Goal: Information Seeking & Learning: Learn about a topic

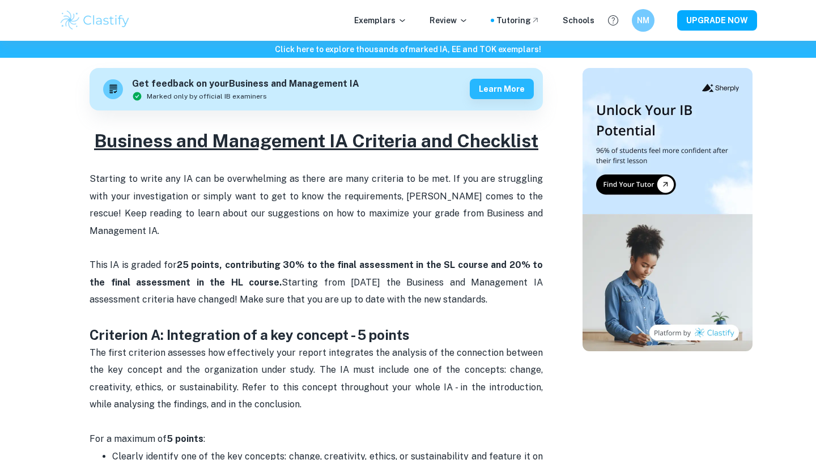
scroll to position [516, 0]
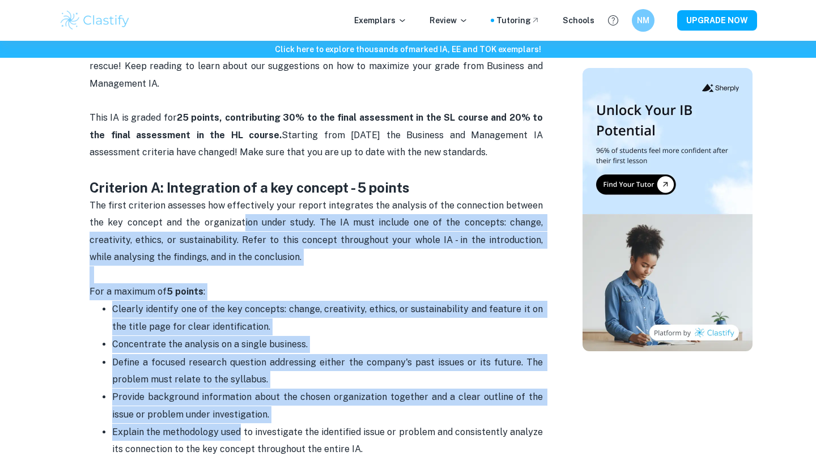
drag, startPoint x: 241, startPoint y: 202, endPoint x: 241, endPoint y: 411, distance: 209.0
click at [241, 427] on span "Explain the methodology used to investigate the identified issue or problem and…" at bounding box center [328, 441] width 433 height 28
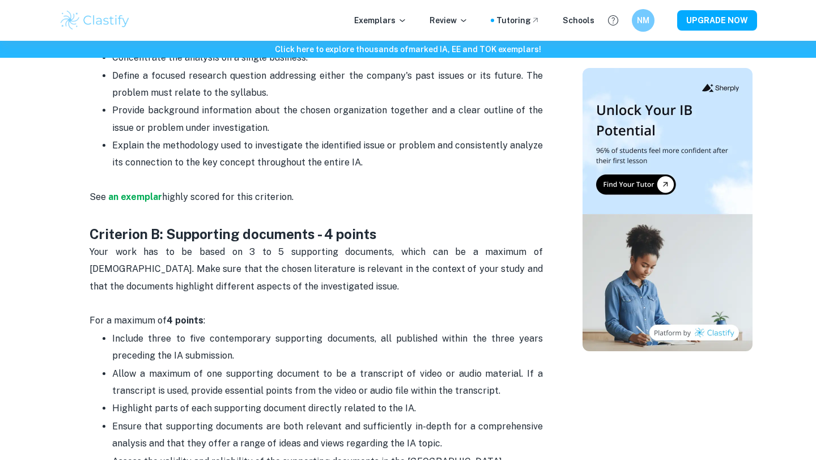
scroll to position [866, 0]
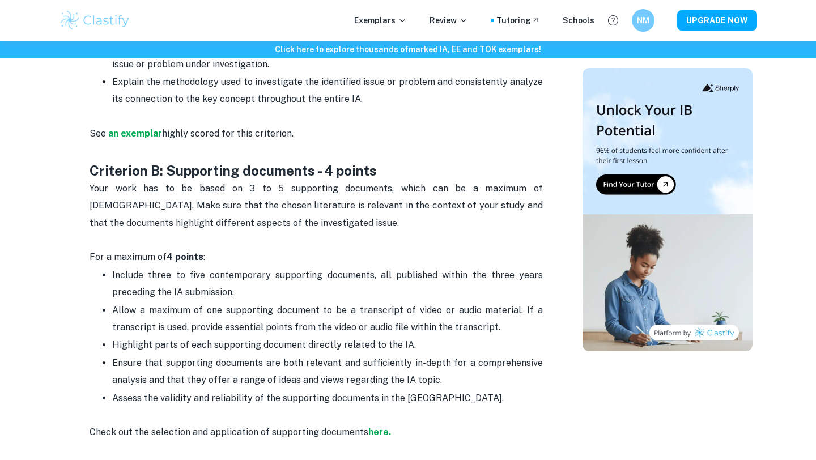
drag, startPoint x: 217, startPoint y: 238, endPoint x: 398, endPoint y: 381, distance: 230.3
click at [398, 393] on span "Assess the validity and reliability of the supporting documents in the [GEOGRAP…" at bounding box center [307, 398] width 391 height 11
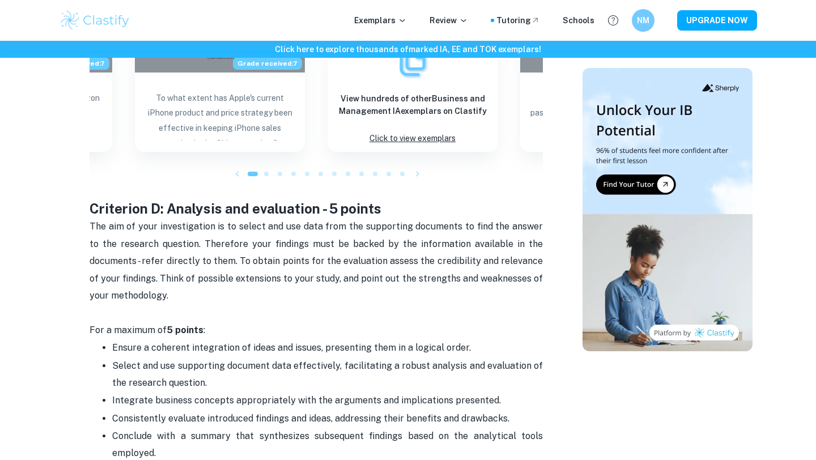
scroll to position [1646, 0]
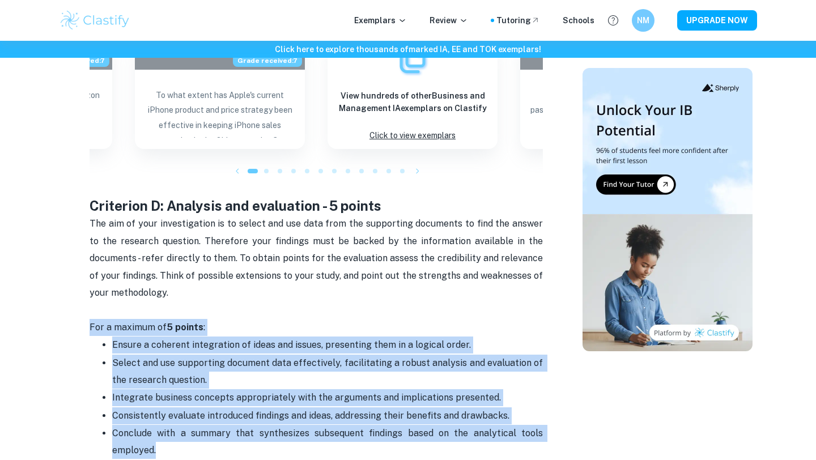
drag, startPoint x: 213, startPoint y: 410, endPoint x: 241, endPoint y: 275, distance: 137.1
click at [241, 275] on div "Business and Management IA Criteria and Checklist Starting to write any IA can …" at bounding box center [315, 84] width 453 height 2466
click at [241, 275] on p "The aim of your investigation is to select and use data from the supporting doc…" at bounding box center [315, 266] width 453 height 103
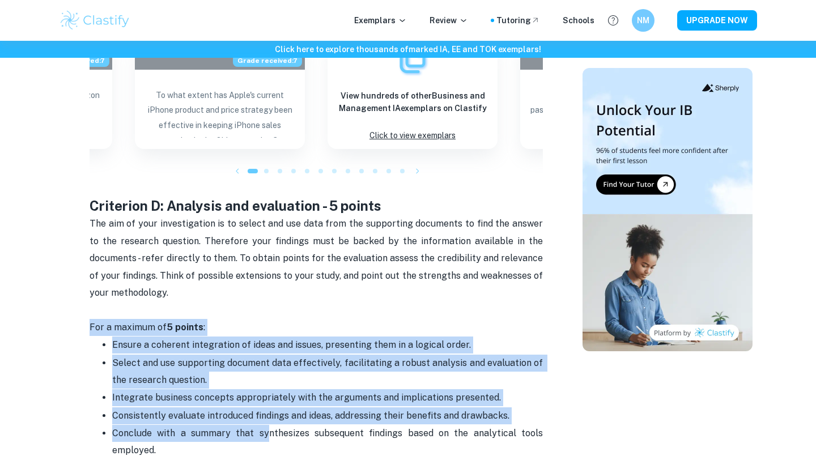
drag, startPoint x: 240, startPoint y: 277, endPoint x: 270, endPoint y: 393, distance: 119.8
click at [270, 393] on div "Business and Management IA Criteria and Checklist Starting to write any IA can …" at bounding box center [315, 84] width 453 height 2466
click at [270, 425] on p "Conclude with a summary that synthesizes subsequent findings based on the analy…" at bounding box center [327, 451] width 430 height 52
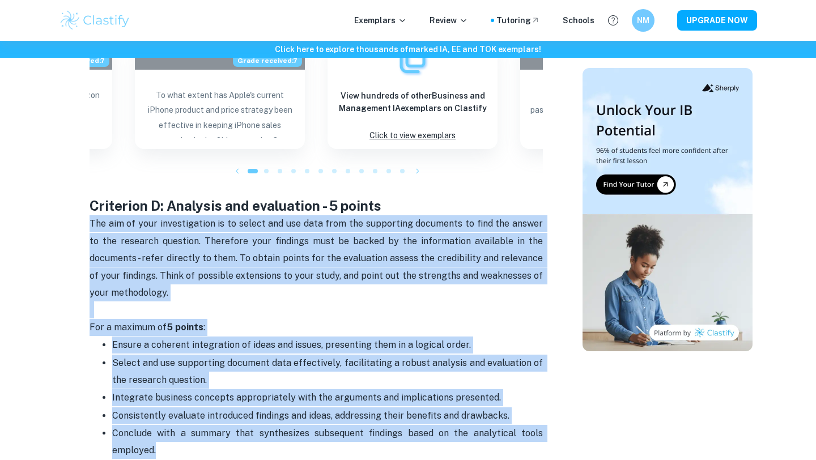
drag, startPoint x: 250, startPoint y: 410, endPoint x: 419, endPoint y: 250, distance: 232.4
click at [419, 250] on div "Business and Management IA Criteria and Checklist Starting to write any IA can …" at bounding box center [315, 84] width 453 height 2466
click at [419, 250] on p "The aim of your investigation is to select and use data from the supporting doc…" at bounding box center [315, 266] width 453 height 103
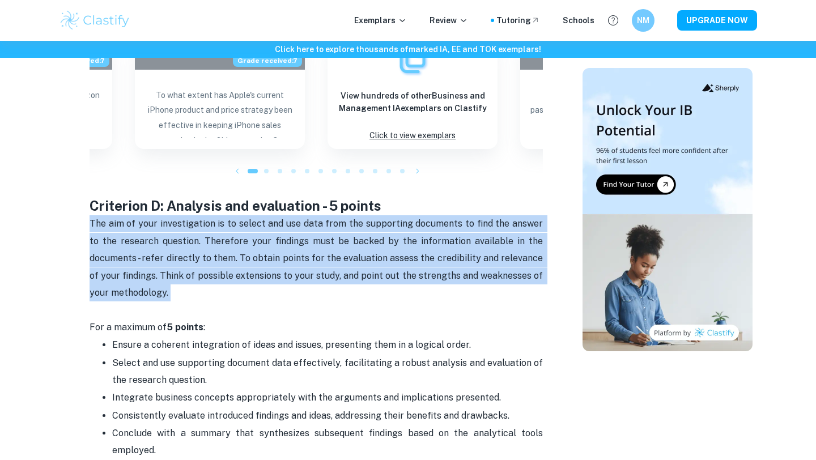
drag, startPoint x: 419, startPoint y: 250, endPoint x: 427, endPoint y: 178, distance: 71.9
click at [427, 178] on div "Business and Management IA Criteria and Checklist Starting to write any IA can …" at bounding box center [315, 84] width 453 height 2466
click at [415, 218] on span "The aim of your investigation is to select and use data from the supporting doc…" at bounding box center [316, 258] width 455 height 80
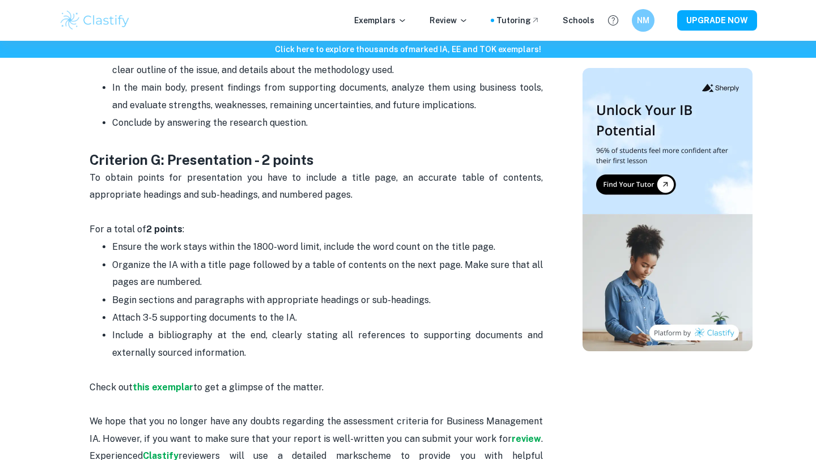
scroll to position [2520, 0]
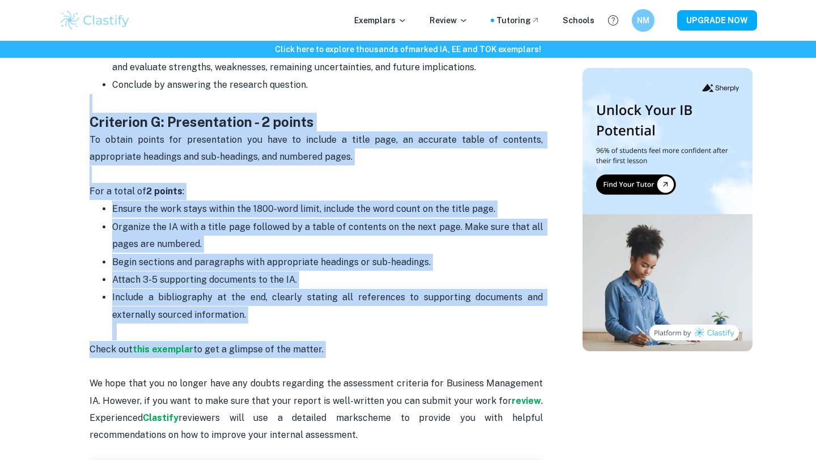
drag, startPoint x: 326, startPoint y: 74, endPoint x: 374, endPoint y: 333, distance: 263.2
click at [374, 341] on p "Check out this exemplar to get a glimpse of the matter. We hope that you no lon…" at bounding box center [315, 392] width 453 height 103
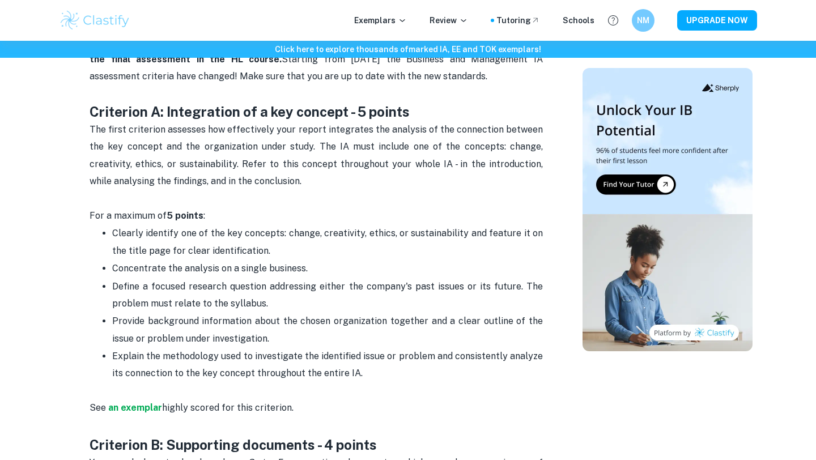
scroll to position [588, 0]
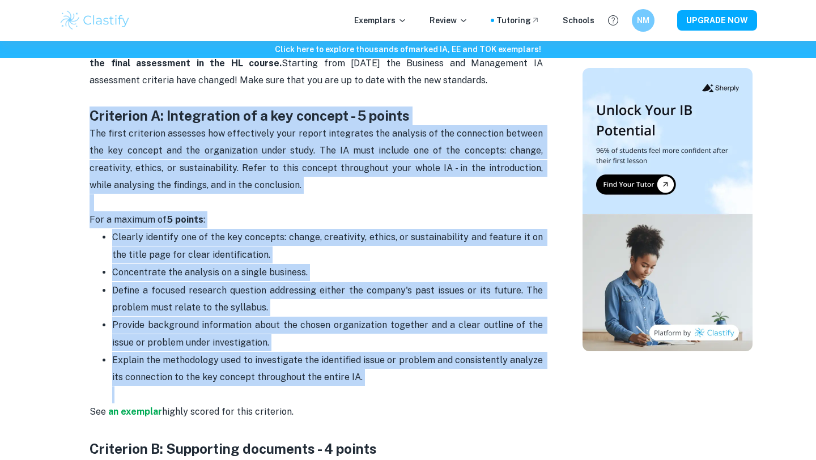
drag, startPoint x: 364, startPoint y: 370, endPoint x: 425, endPoint y: 83, distance: 294.2
copy div "Criterion A: Integration of a key concept - 5 points The first criterion assess…"
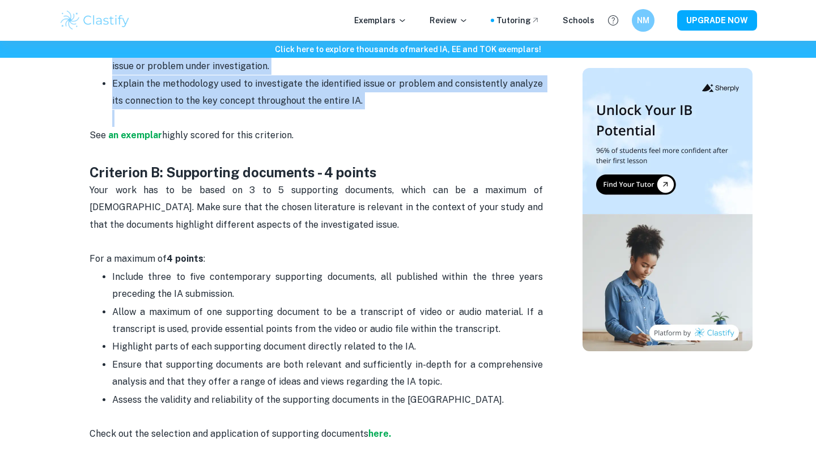
scroll to position [856, 0]
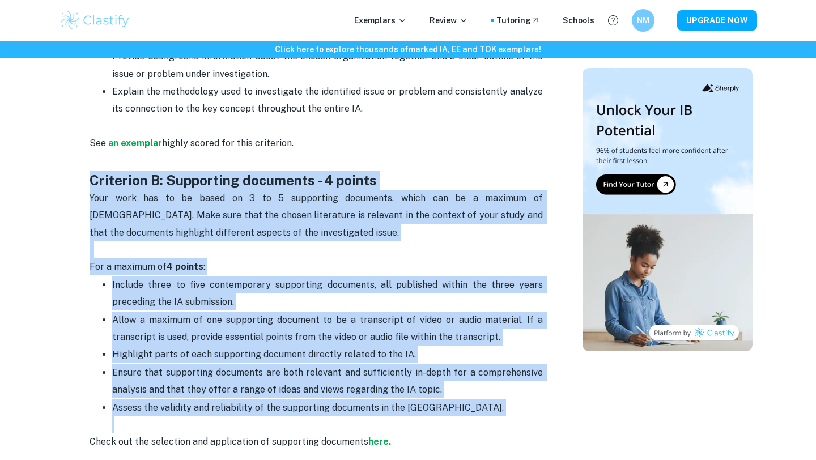
drag, startPoint x: 86, startPoint y: 165, endPoint x: 421, endPoint y: 408, distance: 413.8
copy div "Criterion B: Supporting documents - 4 points Your work has to be based on 3 to …"
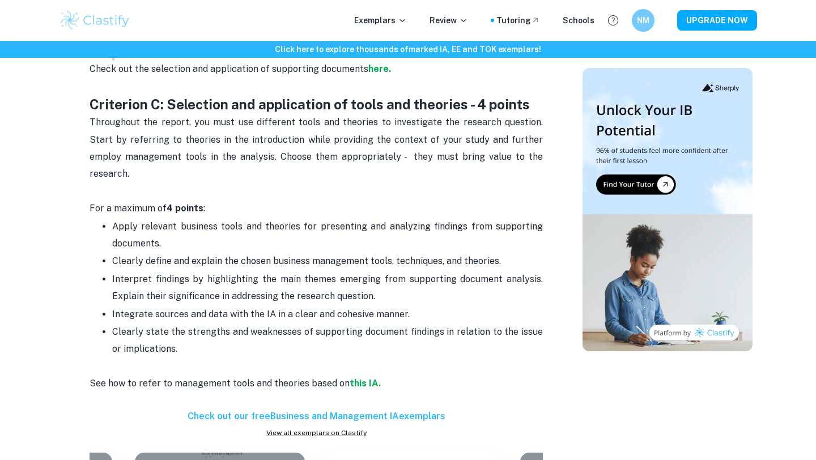
scroll to position [1227, 0]
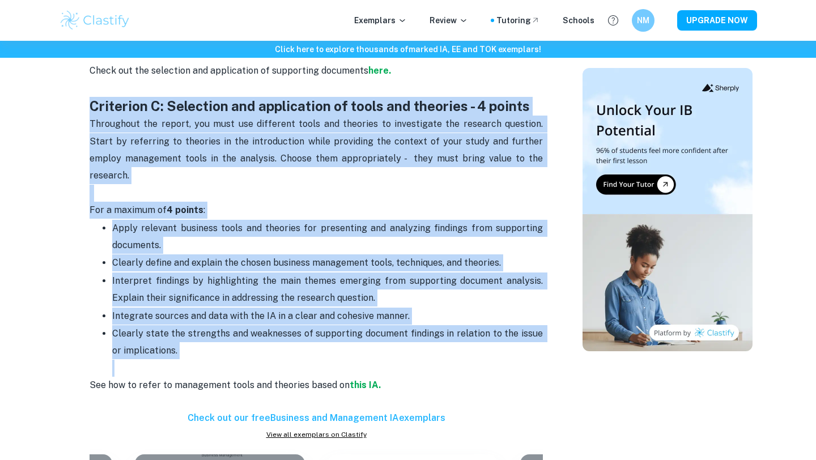
drag, startPoint x: 88, startPoint y: 83, endPoint x: 398, endPoint y: 325, distance: 392.3
click at [398, 325] on div "Business and Management IA Criteria and Checklist By Julia • January 18, 2024 G…" at bounding box center [315, 394] width 505 height 3043
copy div "Criterion C: Selection and application of tools and theories - 4 points Through…"
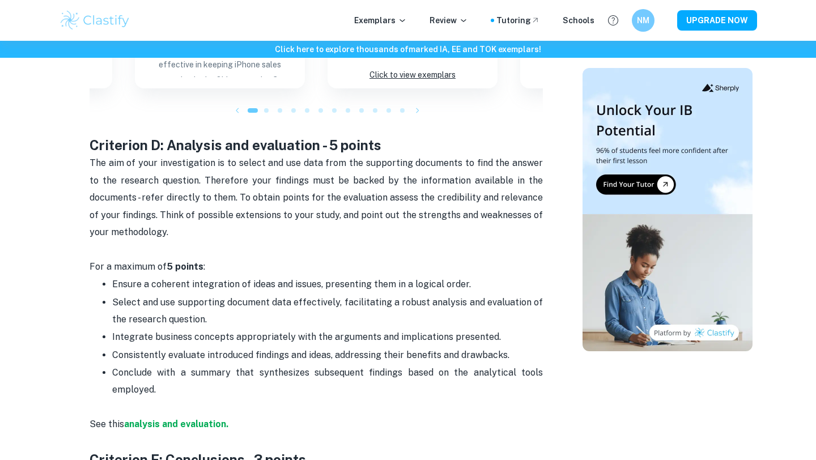
scroll to position [1717, 0]
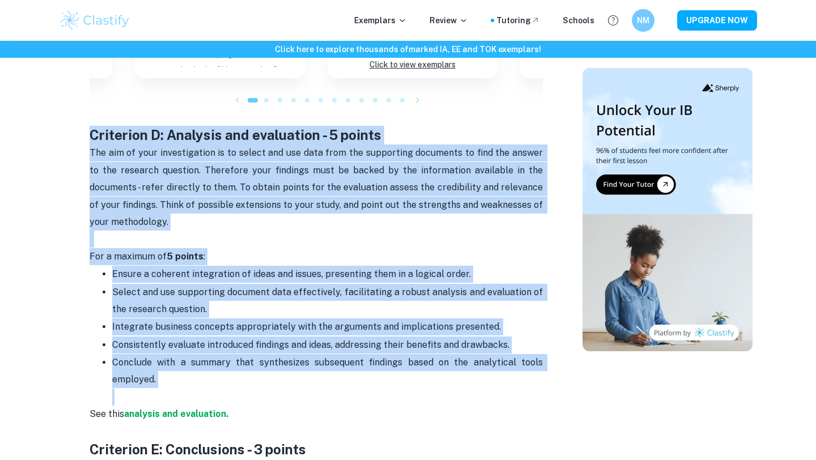
drag, startPoint x: 185, startPoint y: 360, endPoint x: 76, endPoint y: 110, distance: 272.7
copy div "Criterion D: Analysis and evaluation - 5 points The aim of your investigation i…"
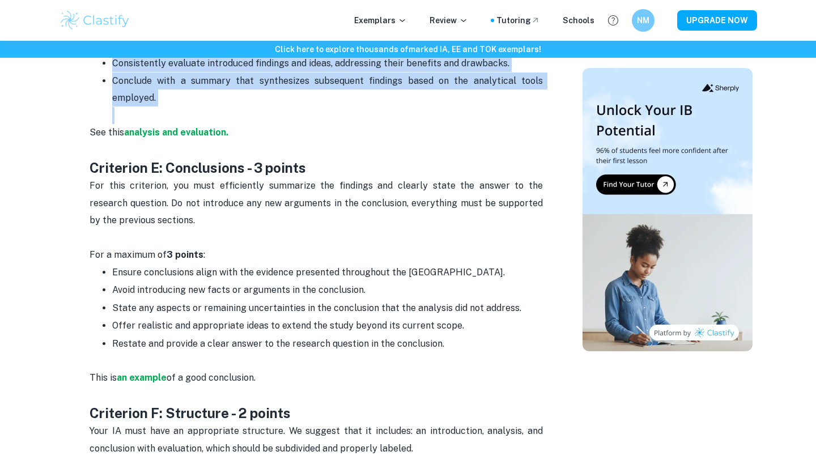
scroll to position [1990, 0]
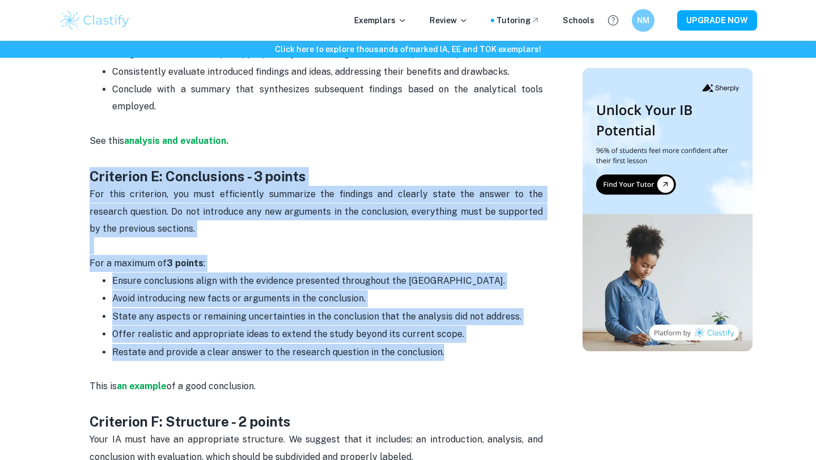
drag, startPoint x: 96, startPoint y: 139, endPoint x: 480, endPoint y: 318, distance: 423.7
copy div "Criterion E: Conclusions - 3 points For this criterion, you must efficiently su…"
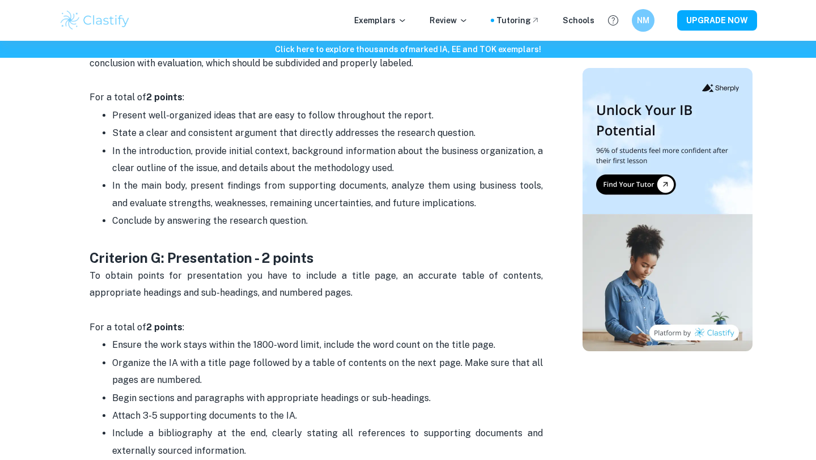
scroll to position [2448, 0]
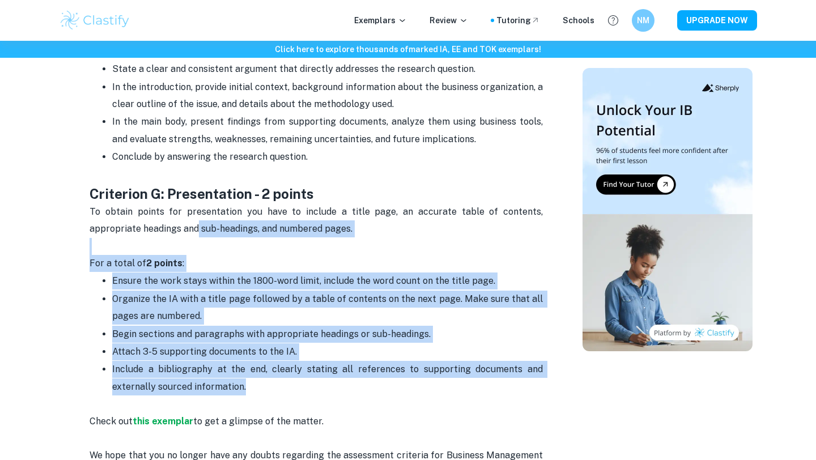
drag, startPoint x: 333, startPoint y: 357, endPoint x: 142, endPoint y: 189, distance: 254.8
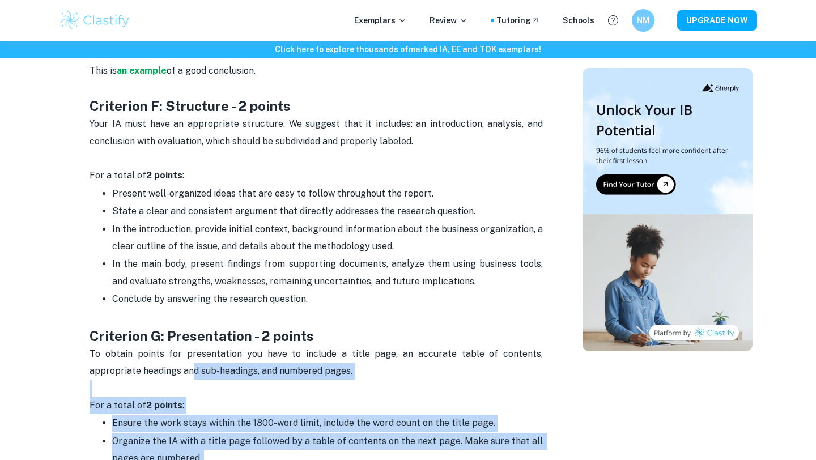
scroll to position [2288, 0]
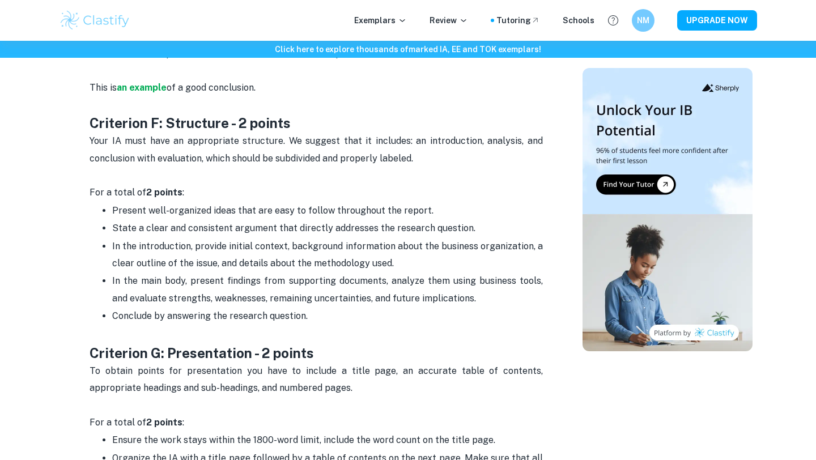
click at [288, 275] on span "In the main body, present findings from supporting documents, analyze them usin…" at bounding box center [328, 289] width 433 height 28
drag, startPoint x: 325, startPoint y: 282, endPoint x: 23, endPoint y: 93, distance: 356.5
copy div "Criterion F: Structure - 2 points Your IA must have an appropriate structure. W…"
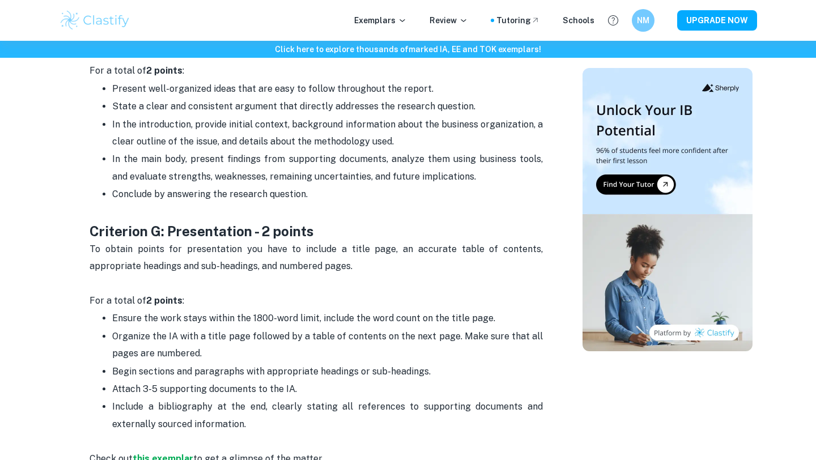
scroll to position [2482, 0]
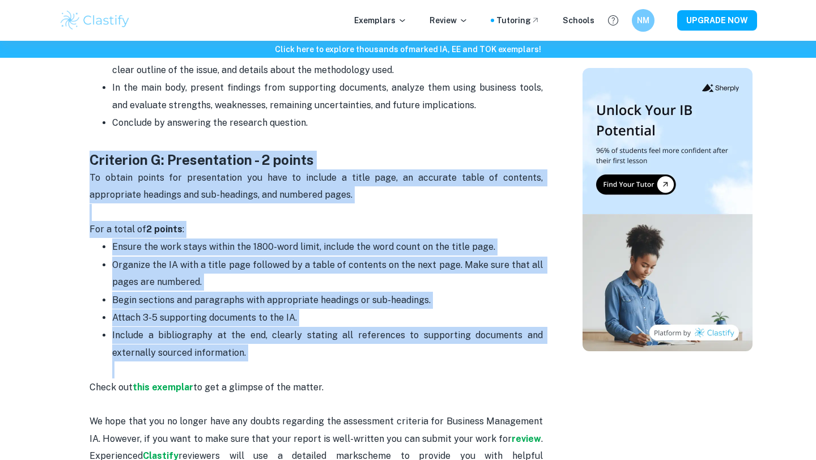
drag, startPoint x: 284, startPoint y: 343, endPoint x: 79, endPoint y: 123, distance: 300.2
copy div "Criterion G: Presentation - 2 points To obtain points for presentation you have…"
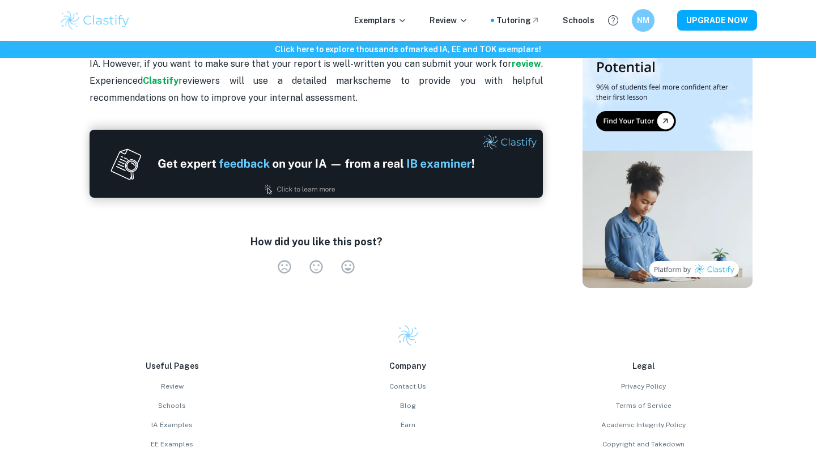
scroll to position [2795, 0]
